Goal: Find specific page/section: Find specific page/section

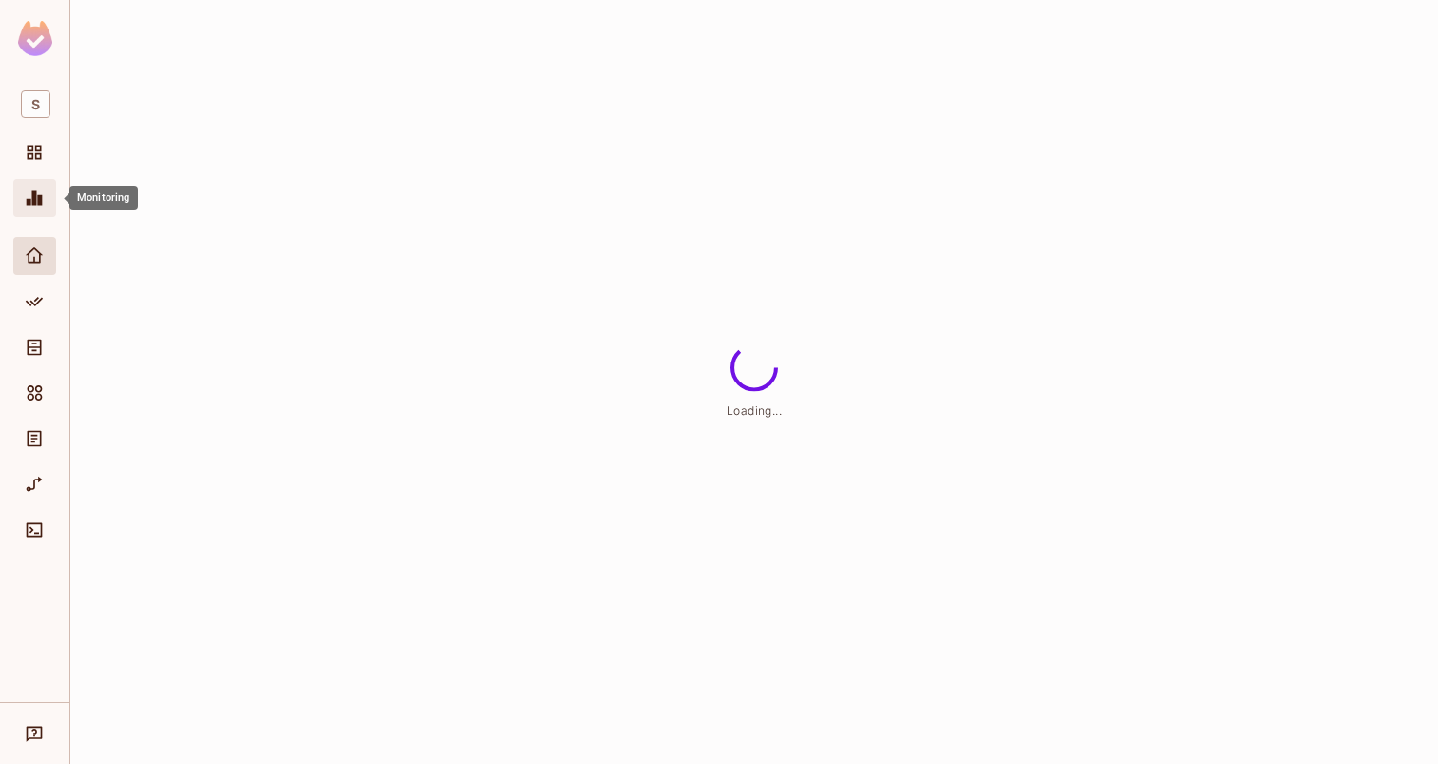
click at [39, 216] on div "Monitoring" at bounding box center [34, 198] width 43 height 38
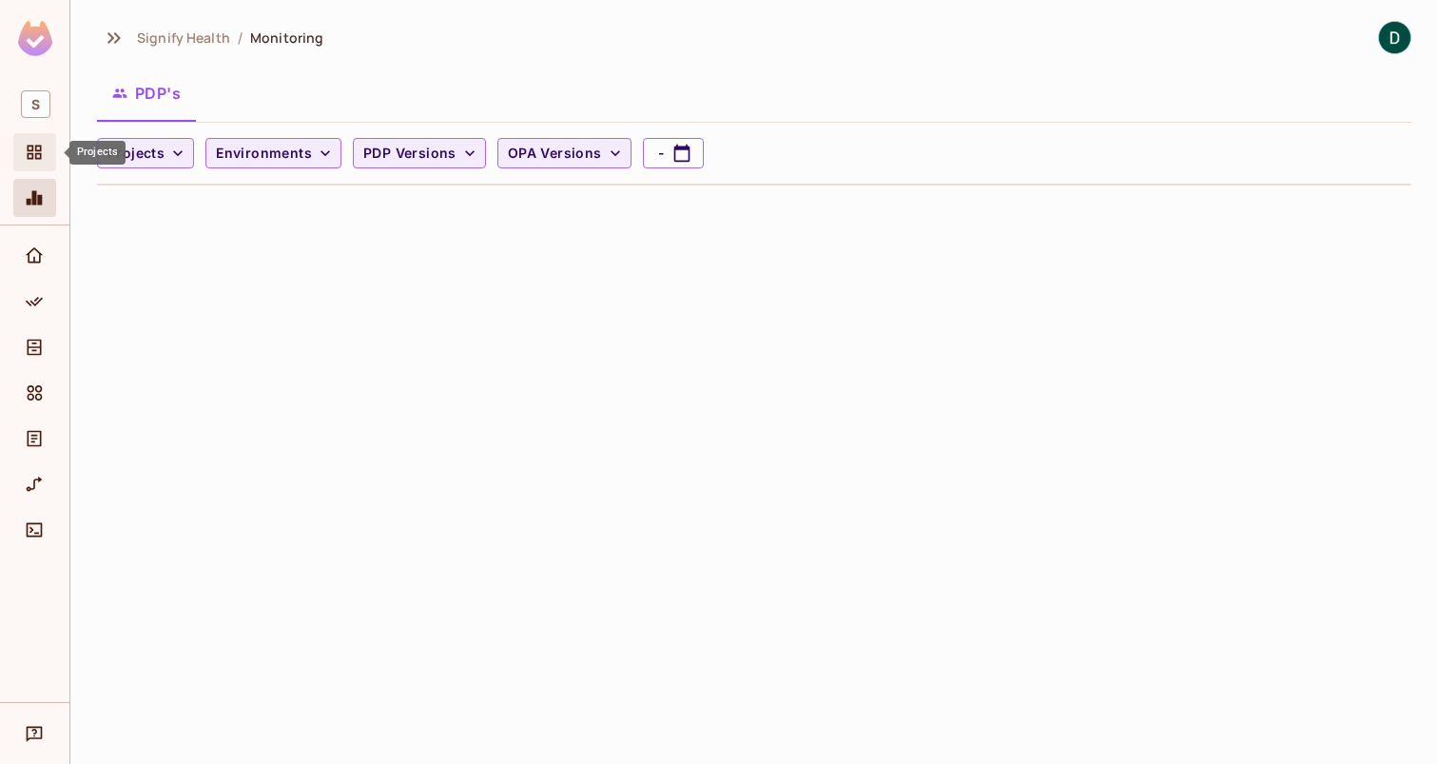
click at [36, 163] on span "Projects" at bounding box center [34, 152] width 23 height 23
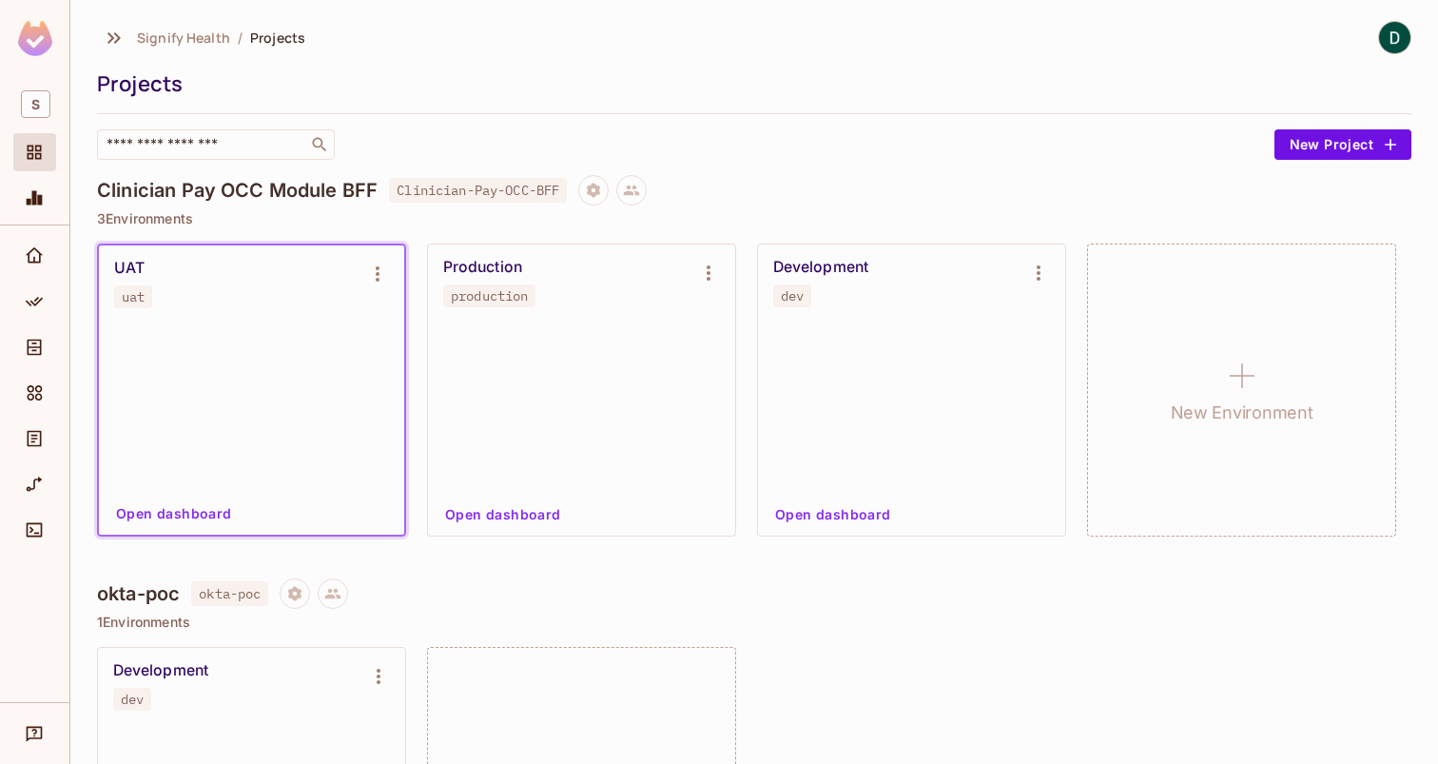
click at [486, 274] on div "Production" at bounding box center [482, 267] width 79 height 19
click at [504, 515] on button "Open dashboard" at bounding box center [502, 514] width 131 height 30
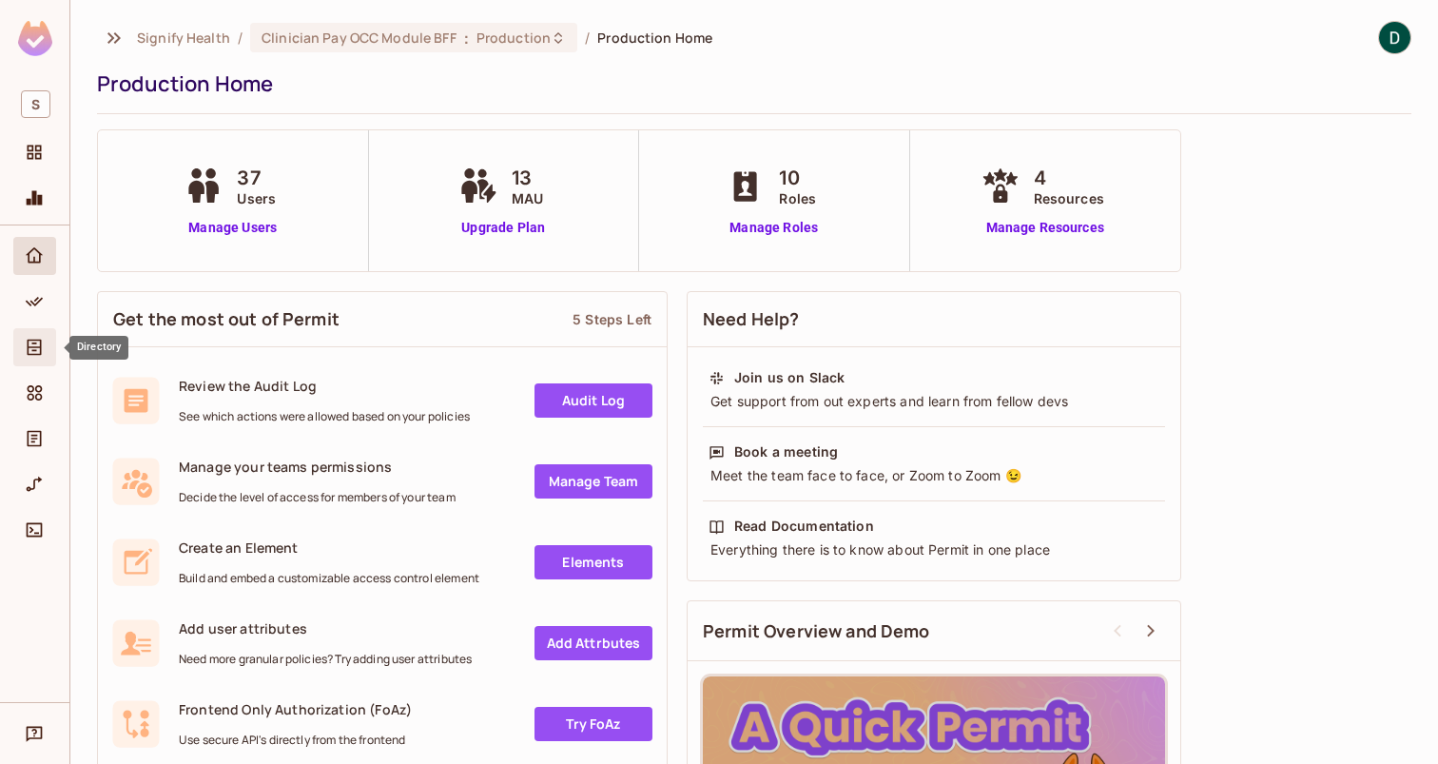
click at [25, 342] on icon "Directory" at bounding box center [34, 347] width 19 height 19
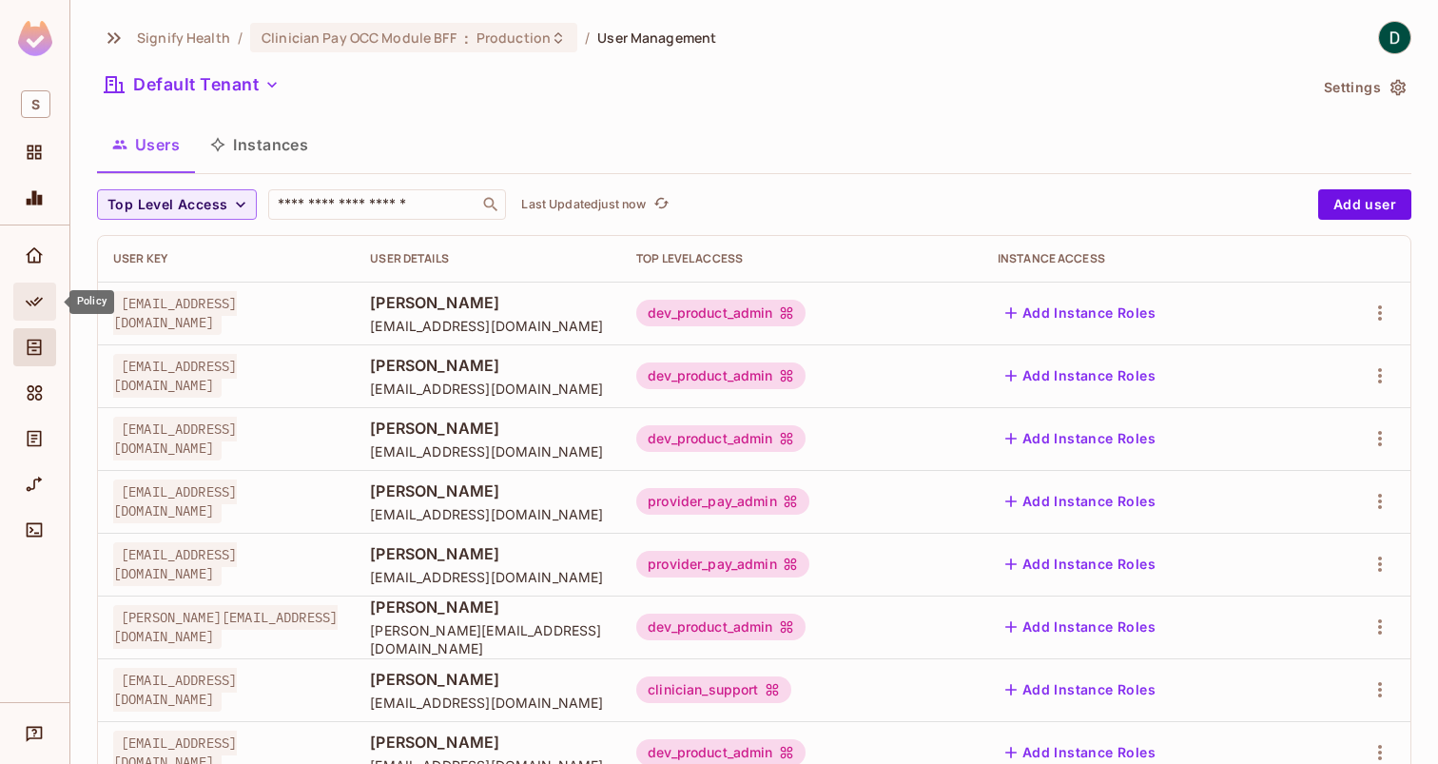
click at [29, 304] on icon "Policy" at bounding box center [34, 301] width 19 height 19
